Goal: Information Seeking & Learning: Learn about a topic

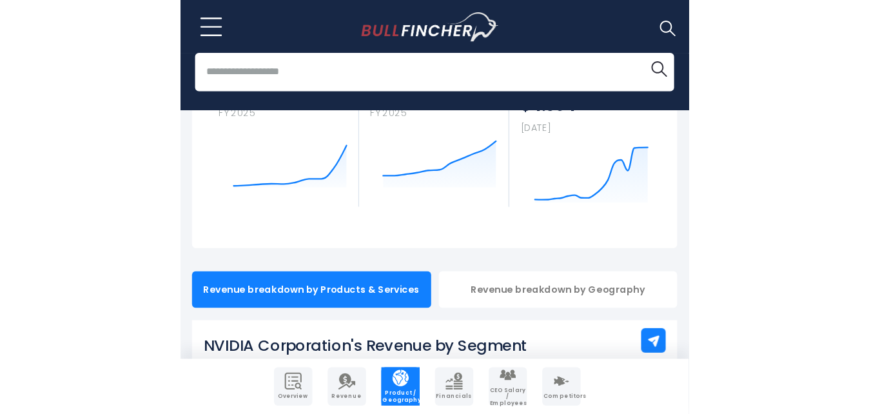
scroll to position [166, 0]
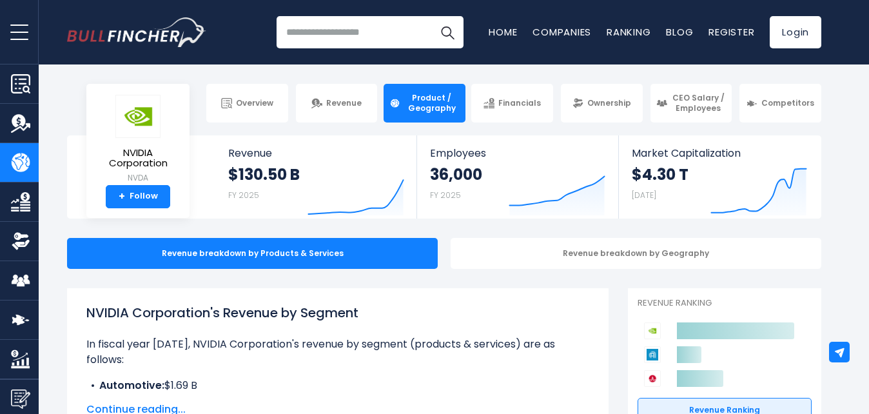
click at [551, 64] on body "Overview Revenue Product / Geography" at bounding box center [434, 207] width 869 height 414
